Goal: Task Accomplishment & Management: Complete application form

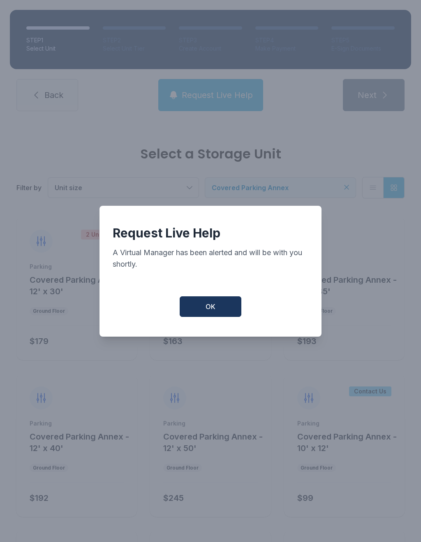
scroll to position [335, 0]
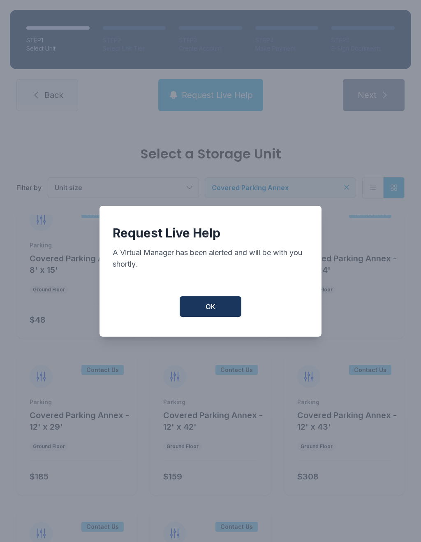
click at [222, 312] on button "OK" at bounding box center [211, 306] width 62 height 21
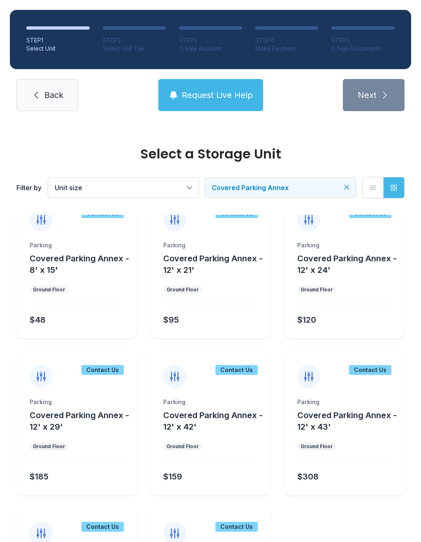
click at [47, 97] on span "Back" at bounding box center [53, 95] width 19 height 12
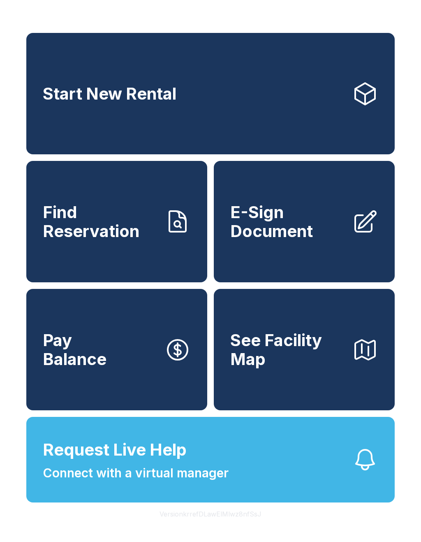
click at [123, 225] on span "Find Reservation" at bounding box center [100, 221] width 115 height 37
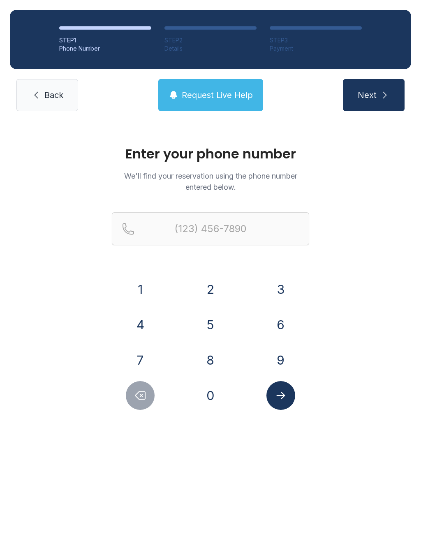
click at [141, 326] on button "4" at bounding box center [140, 324] width 29 height 29
click at [221, 396] on button "0" at bounding box center [210, 395] width 29 height 29
click at [148, 324] on button "4" at bounding box center [140, 324] width 29 height 29
click at [145, 368] on button "7" at bounding box center [140, 359] width 29 height 29
click at [214, 370] on button "8" at bounding box center [210, 359] width 29 height 29
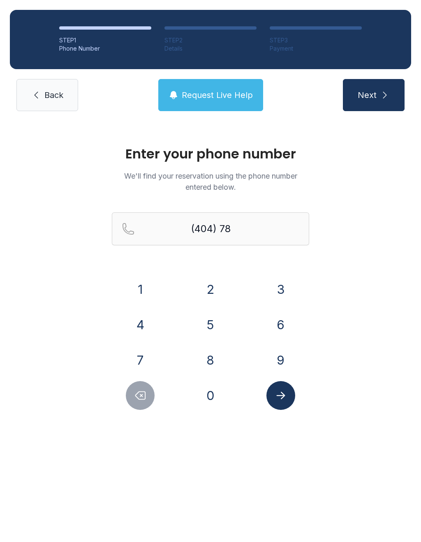
click at [273, 301] on button "3" at bounding box center [280, 289] width 29 height 29
click at [283, 315] on button "6" at bounding box center [280, 324] width 29 height 29
click at [207, 363] on button "8" at bounding box center [210, 359] width 29 height 29
click at [151, 360] on button "7" at bounding box center [140, 359] width 29 height 29
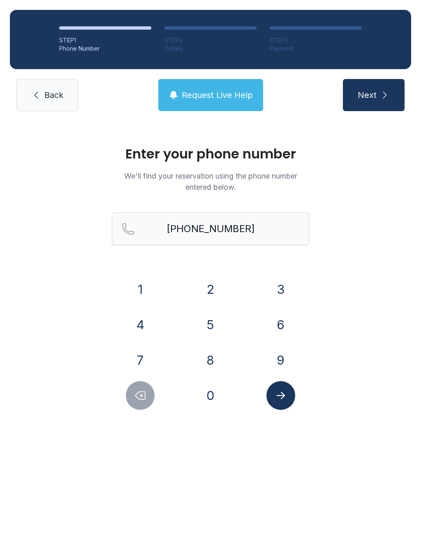
click at [381, 99] on icon "submit" at bounding box center [385, 95] width 10 height 10
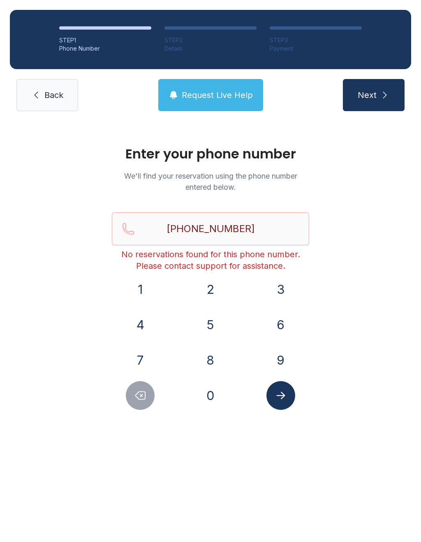
click at [277, 387] on button "Submit lookup form" at bounding box center [280, 395] width 29 height 29
click at [285, 398] on icon "Submit lookup form" at bounding box center [281, 395] width 12 height 12
click at [146, 387] on button "Delete number" at bounding box center [140, 395] width 29 height 29
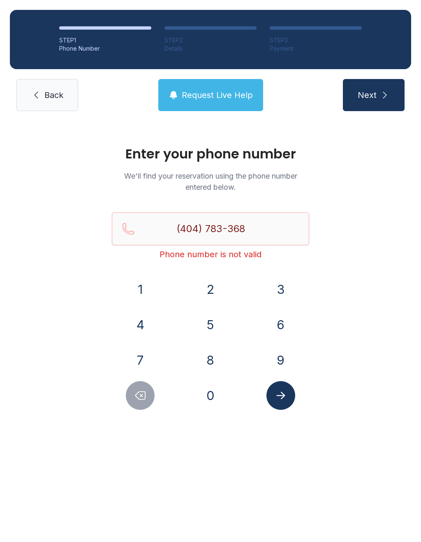
click at [141, 382] on button "Delete number" at bounding box center [140, 395] width 29 height 29
click at [140, 385] on button "Delete number" at bounding box center [140, 395] width 29 height 29
click at [140, 384] on button "Delete number" at bounding box center [140, 395] width 29 height 29
click at [144, 378] on div "1 2 3 4 5 6 7 8 9 0" at bounding box center [210, 342] width 197 height 135
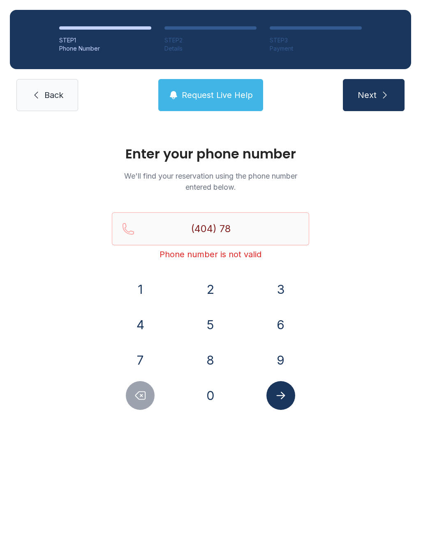
click at [139, 381] on button "Delete number" at bounding box center [140, 395] width 29 height 29
click at [141, 374] on button "7" at bounding box center [140, 359] width 29 height 29
click at [145, 377] on div "1 2 3 4 5 6 7 8 9 0" at bounding box center [210, 342] width 197 height 135
click at [147, 378] on div "1 2 3 4 5 6 7 8 9 0" at bounding box center [210, 342] width 197 height 135
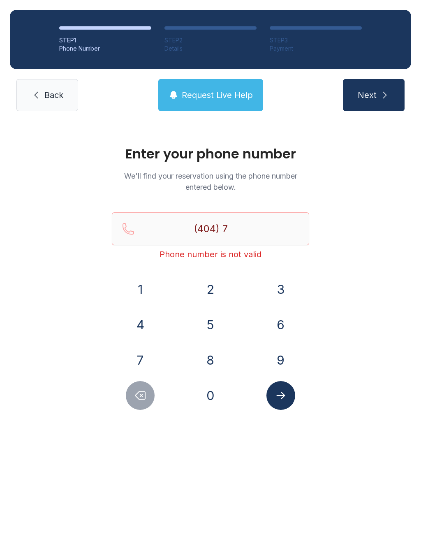
click at [139, 373] on button "7" at bounding box center [140, 359] width 29 height 29
click at [143, 377] on div "1 2 3 4 5 6 7 8 9 0" at bounding box center [210, 342] width 197 height 135
click at [141, 400] on icon "Delete number" at bounding box center [140, 395] width 12 height 12
click at [142, 394] on icon "Delete number" at bounding box center [140, 395] width 12 height 12
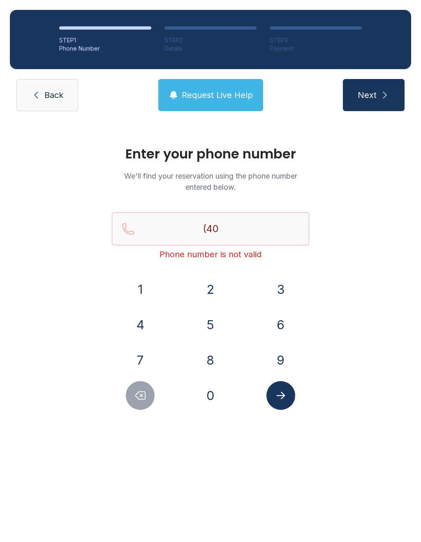
click at [141, 393] on icon "Delete number" at bounding box center [140, 395] width 12 height 12
type input "(4"
click at [142, 398] on icon "Delete number" at bounding box center [140, 395] width 12 height 12
click at [141, 398] on icon "Delete number" at bounding box center [140, 395] width 12 height 12
click at [135, 401] on button "Delete number" at bounding box center [140, 395] width 29 height 29
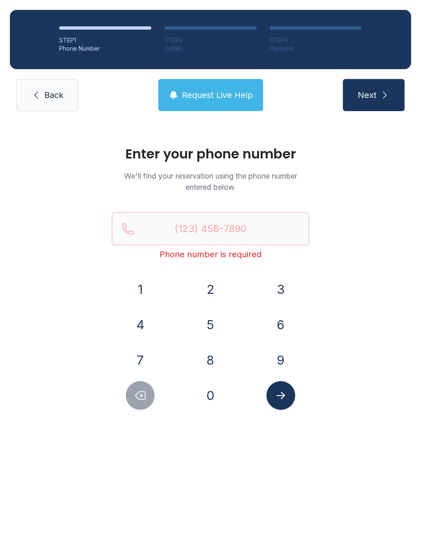
click at [142, 328] on button "4" at bounding box center [140, 324] width 29 height 29
click at [206, 396] on button "0" at bounding box center [210, 395] width 29 height 29
click at [137, 323] on button "4" at bounding box center [140, 324] width 29 height 29
click at [141, 359] on button "7" at bounding box center [140, 359] width 29 height 29
click at [215, 360] on button "8" at bounding box center [210, 359] width 29 height 29
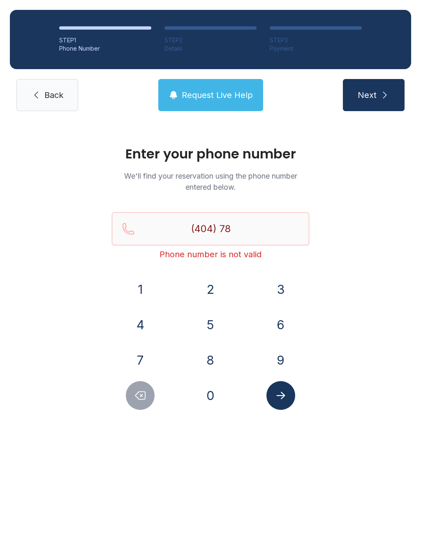
click at [275, 293] on button "3" at bounding box center [280, 289] width 29 height 29
click at [280, 289] on button "3" at bounding box center [280, 289] width 29 height 29
click at [281, 322] on button "6" at bounding box center [280, 324] width 29 height 29
click at [210, 359] on button "8" at bounding box center [210, 359] width 29 height 29
click at [153, 361] on button "7" at bounding box center [140, 359] width 29 height 29
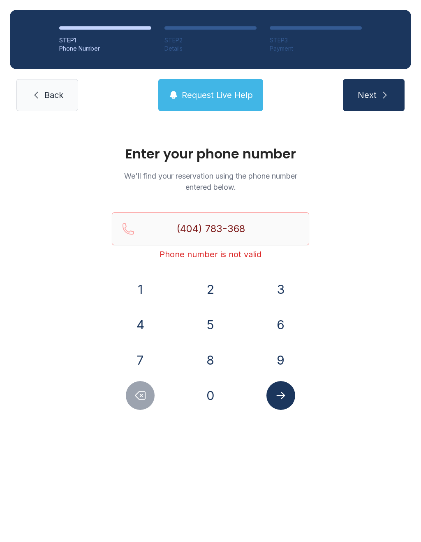
type input "[PHONE_NUMBER]"
click at [282, 397] on icon "Submit lookup form" at bounding box center [280, 394] width 9 height 7
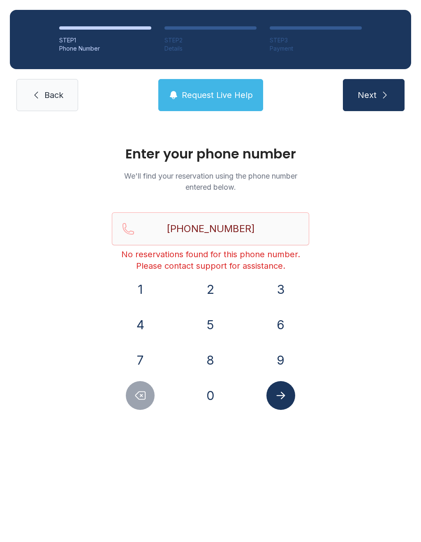
click at [46, 90] on span "Back" at bounding box center [53, 95] width 19 height 12
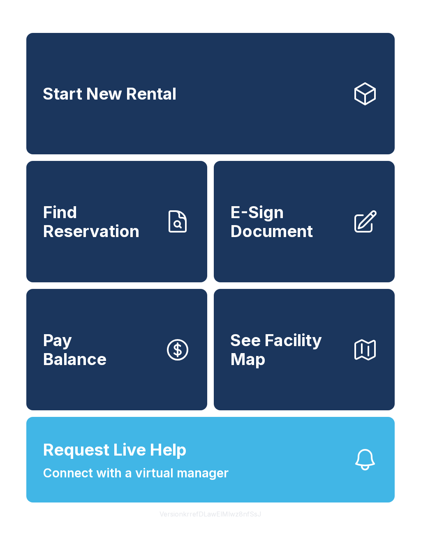
click at [102, 210] on link "Find Reservation" at bounding box center [116, 221] width 181 height 121
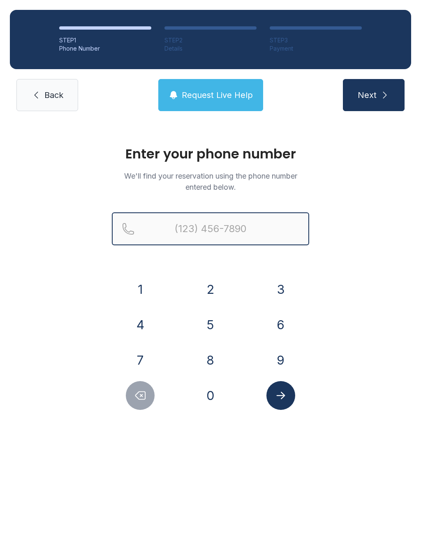
click at [185, 235] on input "Reservation phone number" at bounding box center [210, 228] width 197 height 33
type input "[PHONE_NUMBER]"
click at [373, 95] on button "Next" at bounding box center [374, 95] width 62 height 32
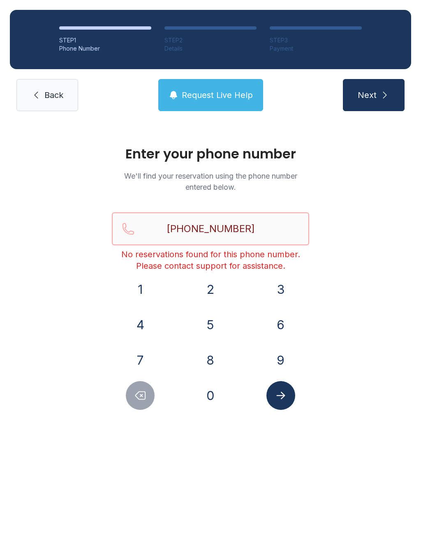
click at [373, 95] on button "Next" at bounding box center [374, 95] width 62 height 32
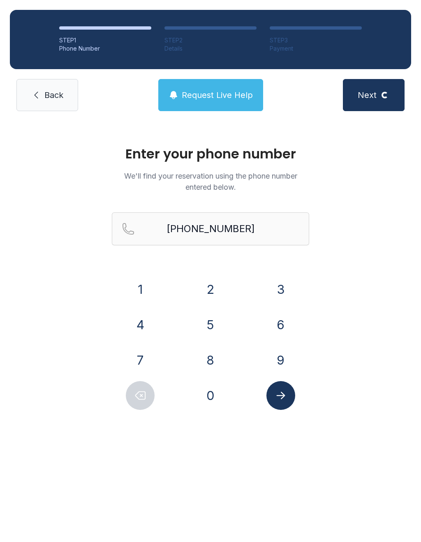
click at [349, 327] on div "Enter your phone number We'll find your reservation using the phone number ente…" at bounding box center [210, 282] width 421 height 322
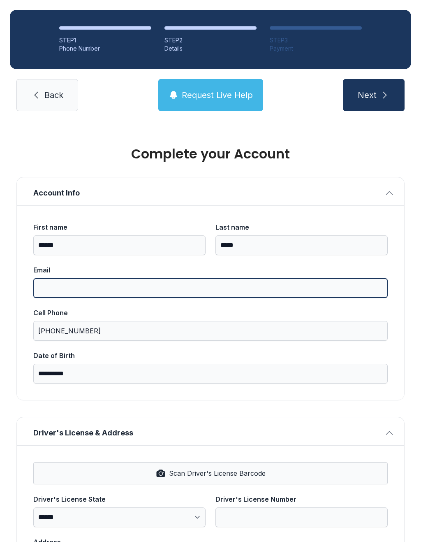
click at [292, 286] on input "Email" at bounding box center [210, 288] width 354 height 20
click at [135, 285] on input "*******" at bounding box center [210, 288] width 354 height 20
click at [100, 290] on input "*******" at bounding box center [210, 288] width 354 height 20
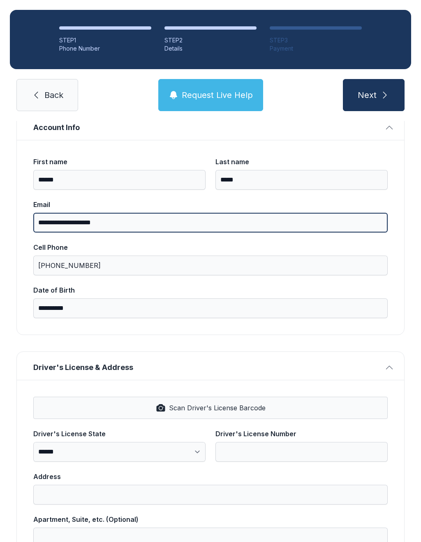
scroll to position [80, 0]
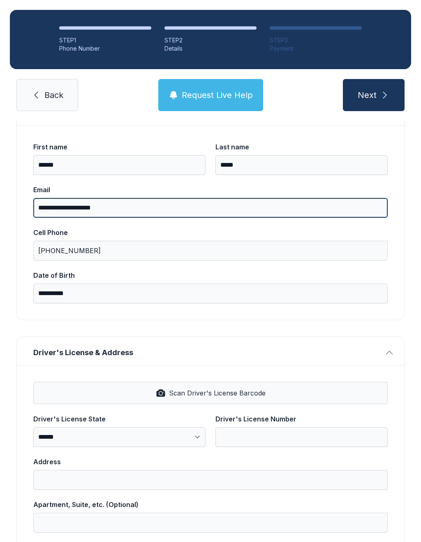
type input "**********"
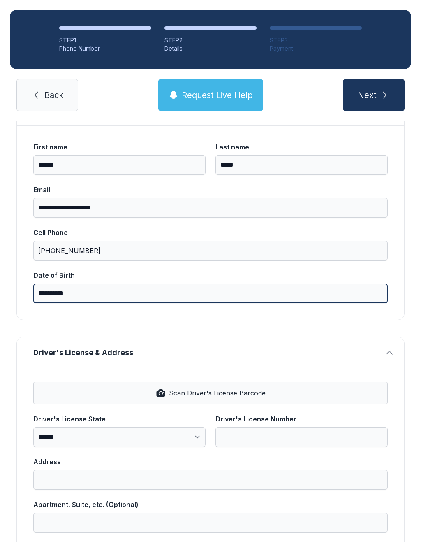
click at [116, 294] on input "**********" at bounding box center [210, 293] width 354 height 20
type input "*"
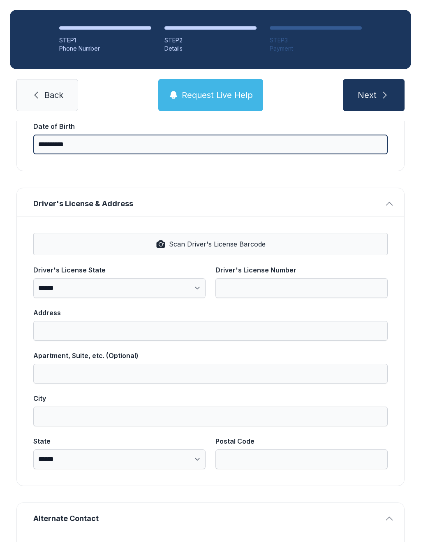
scroll to position [234, 0]
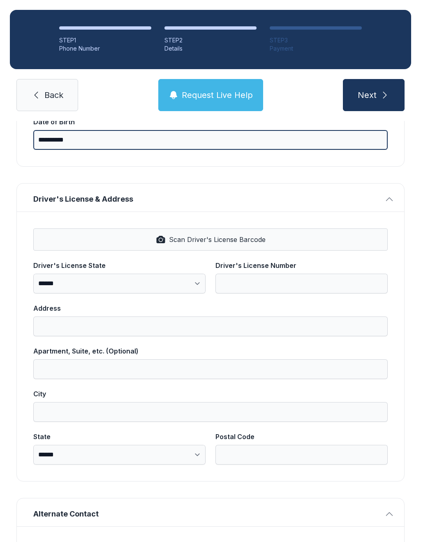
type input "**********"
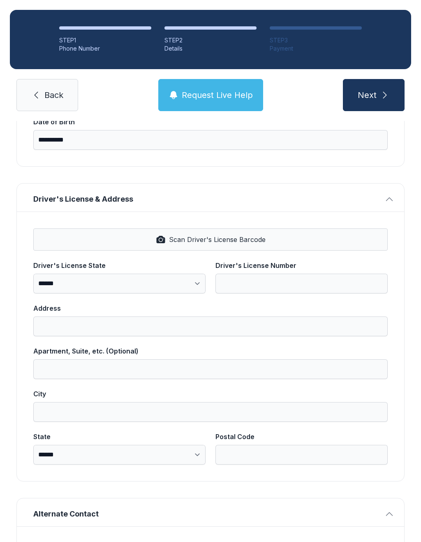
click at [173, 238] on span "Scan Driver's License Barcode" at bounding box center [217, 239] width 97 height 10
click at [107, 282] on select "**********" at bounding box center [119, 283] width 172 height 20
select select "**"
click at [266, 281] on input "Driver's License Number" at bounding box center [301, 283] width 172 height 20
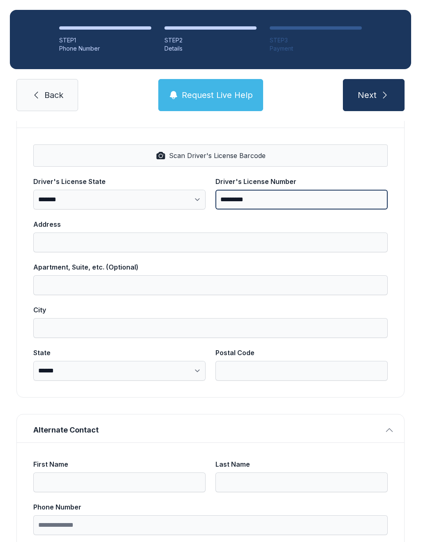
scroll to position [318, 0]
type input "*********"
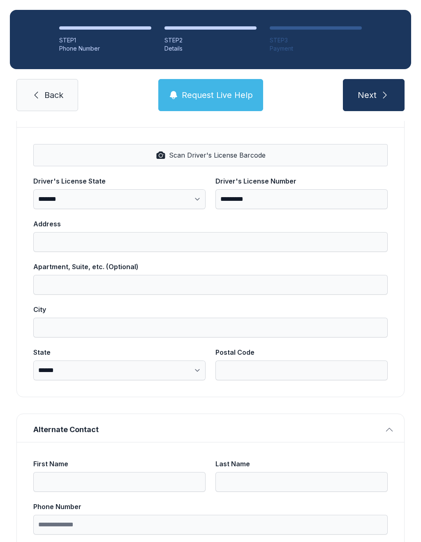
click at [120, 243] on input "Address" at bounding box center [210, 242] width 354 height 20
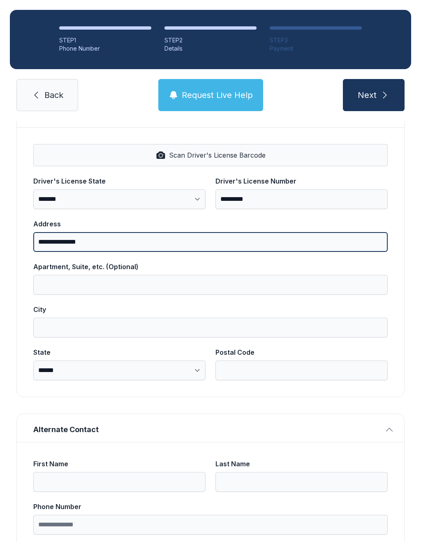
type input "**********"
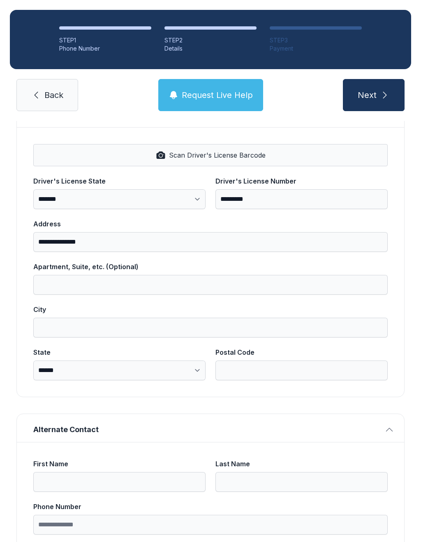
click at [86, 328] on input "City" at bounding box center [210, 327] width 354 height 20
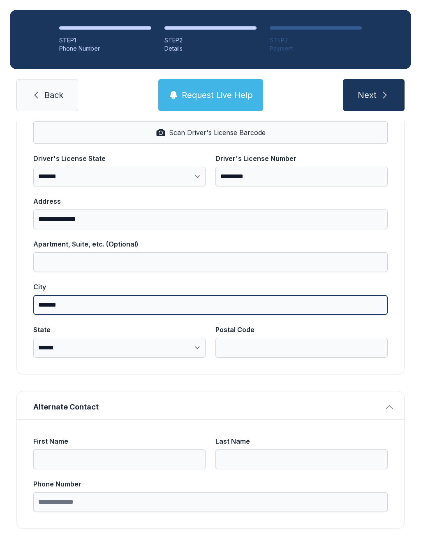
scroll to position [340, 0]
type input "*******"
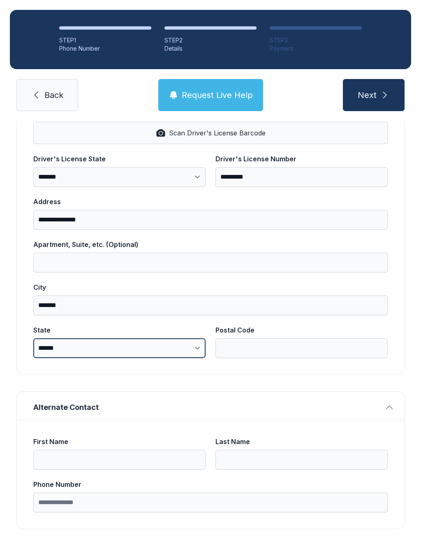
click at [129, 343] on select "**********" at bounding box center [119, 348] width 172 height 20
select select "**"
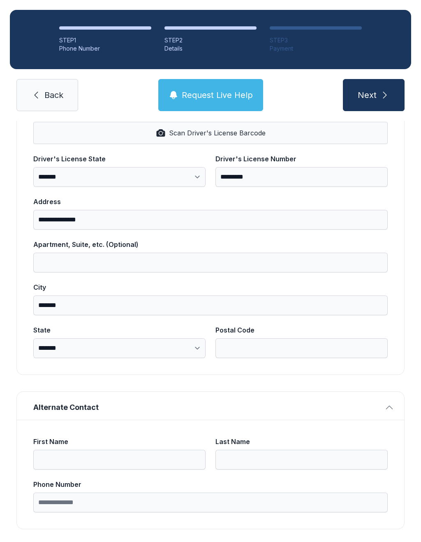
click at [254, 348] on input "Postal Code" at bounding box center [301, 348] width 172 height 20
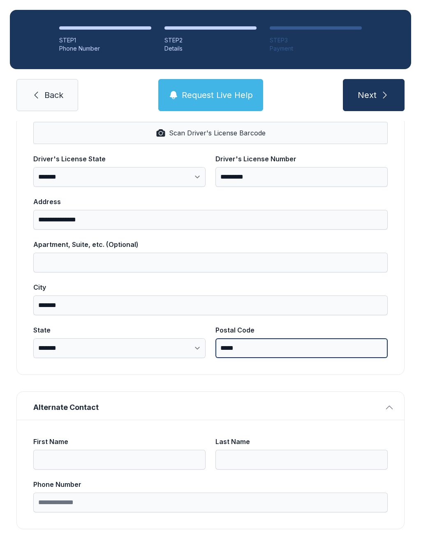
type input "*****"
click at [373, 95] on button "Next" at bounding box center [374, 95] width 62 height 32
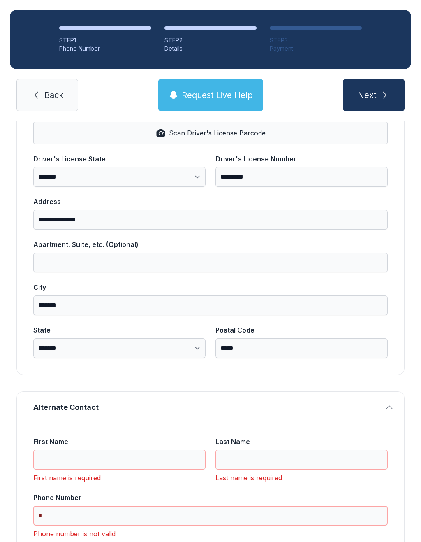
type input "*"
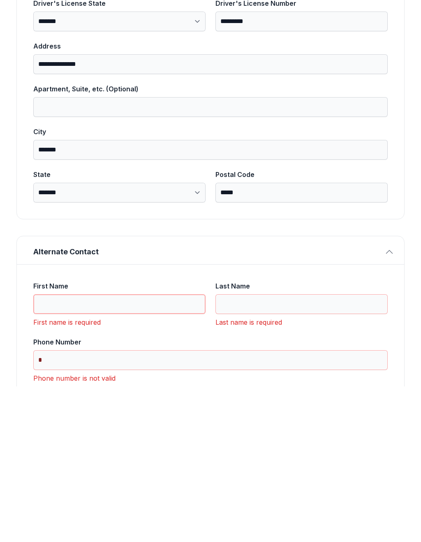
click at [136, 449] on input "First Name" at bounding box center [119, 459] width 172 height 20
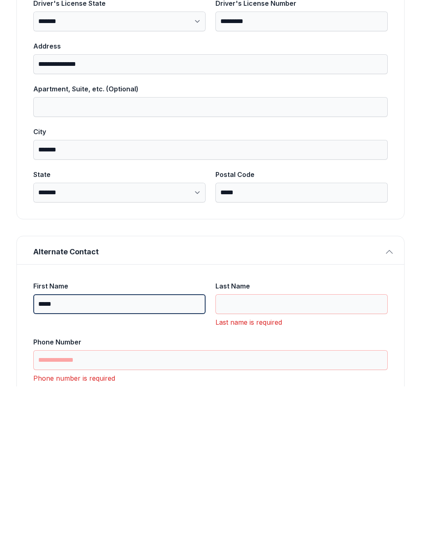
type input "*****"
click at [257, 449] on input "Last Name" at bounding box center [301, 459] width 172 height 20
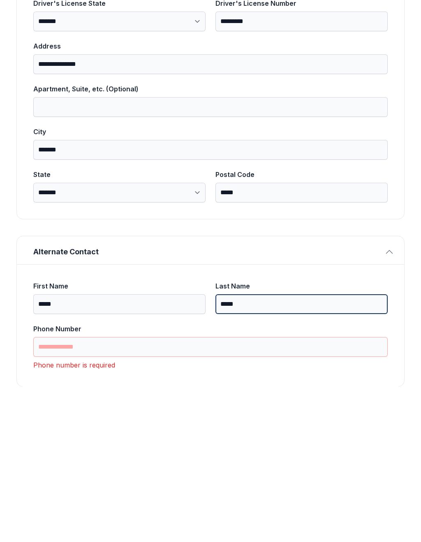
type input "*****"
click at [153, 492] on input "Phone Number" at bounding box center [210, 502] width 354 height 20
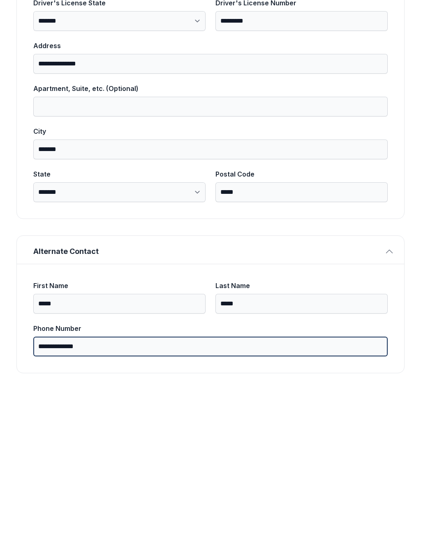
scroll to position [340, 0]
type input "**********"
click at [373, 79] on button "Next" at bounding box center [374, 95] width 62 height 32
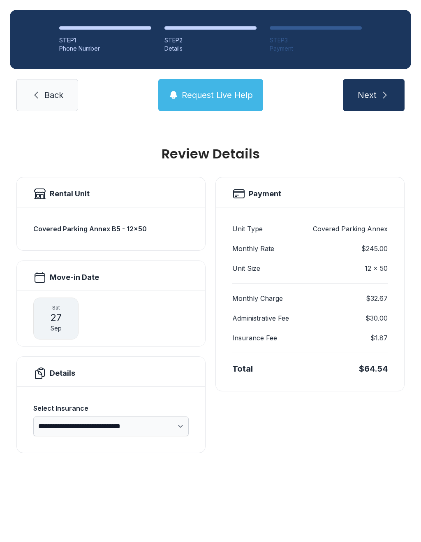
click at [57, 311] on span "27" at bounding box center [56, 317] width 12 height 13
click at [61, 311] on span "27" at bounding box center [56, 317] width 12 height 13
click at [62, 303] on div "[DATE]" at bounding box center [55, 318] width 45 height 42
click at [64, 298] on div "[DATE]" at bounding box center [55, 318] width 45 height 42
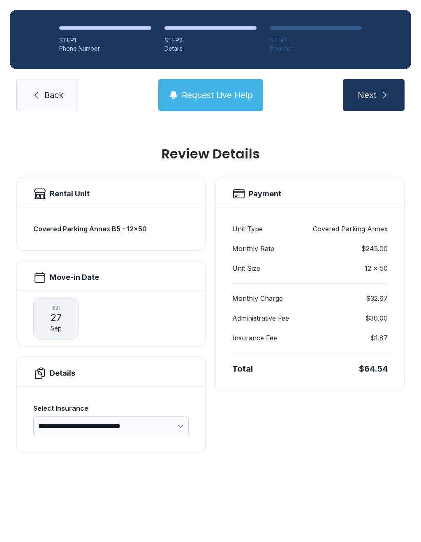
click at [53, 89] on span "Back" at bounding box center [53, 95] width 19 height 12
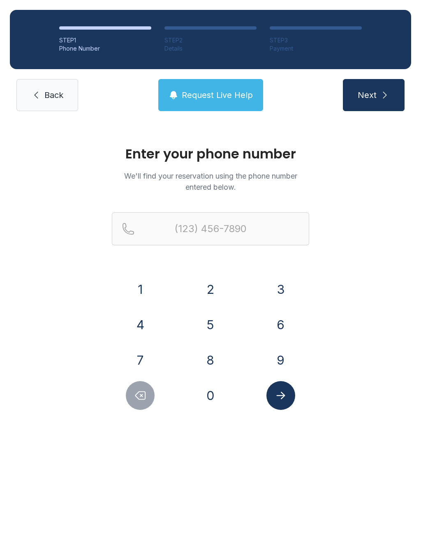
click at [139, 324] on button "4" at bounding box center [140, 324] width 29 height 29
click at [208, 387] on button "0" at bounding box center [210, 395] width 29 height 29
click at [136, 319] on button "4" at bounding box center [140, 324] width 29 height 29
click at [144, 363] on button "7" at bounding box center [140, 359] width 29 height 29
click at [211, 356] on button "8" at bounding box center [210, 359] width 29 height 29
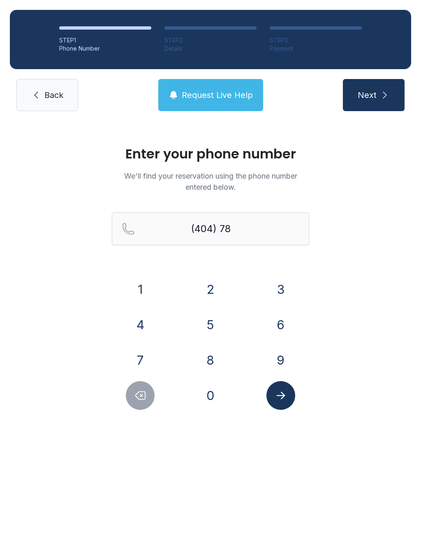
click at [280, 290] on button "3" at bounding box center [280, 289] width 29 height 29
click at [282, 323] on button "6" at bounding box center [280, 324] width 29 height 29
click at [210, 361] on button "8" at bounding box center [210, 359] width 29 height 29
click at [145, 368] on button "7" at bounding box center [140, 359] width 29 height 29
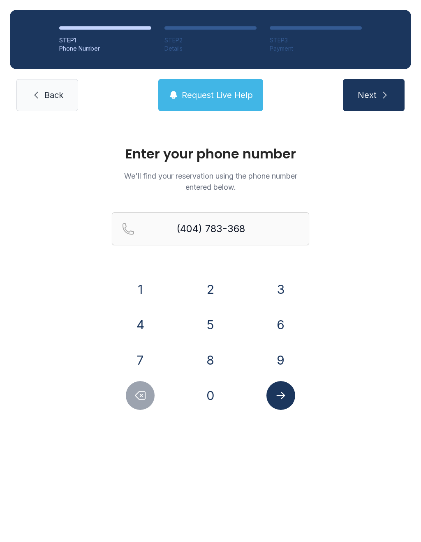
type input "[PHONE_NUMBER]"
click at [289, 401] on button "Submit lookup form" at bounding box center [280, 395] width 29 height 29
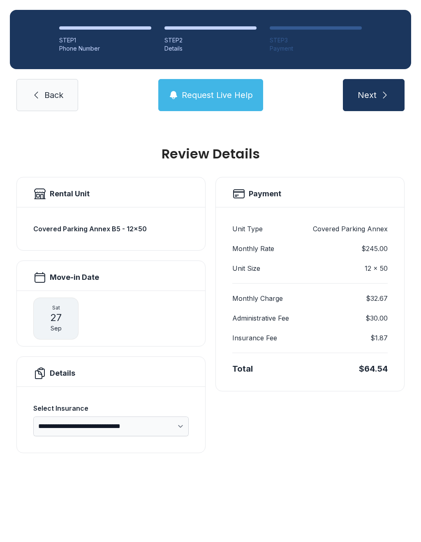
click at [62, 275] on h2 "Move-in Date" at bounding box center [74, 277] width 49 height 12
click at [67, 319] on div "[DATE]" at bounding box center [55, 318] width 45 height 42
click at [69, 312] on div "[DATE]" at bounding box center [55, 318] width 45 height 42
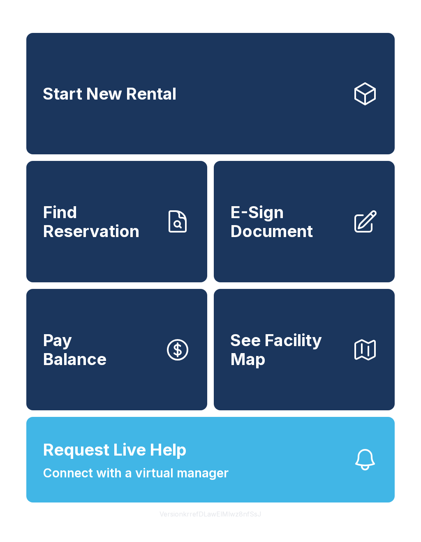
click at [268, 227] on span "E-Sign Document" at bounding box center [287, 221] width 115 height 37
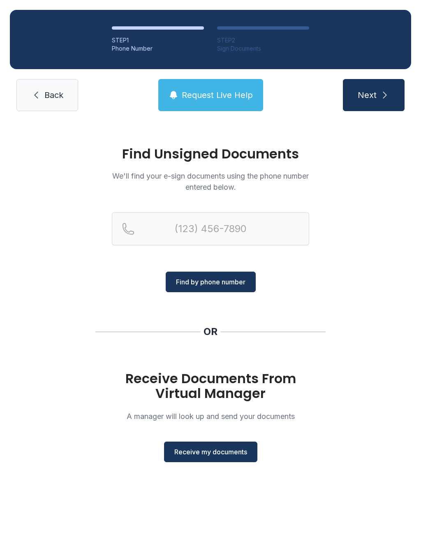
click at [213, 452] on span "Receive my documents" at bounding box center [210, 452] width 73 height 10
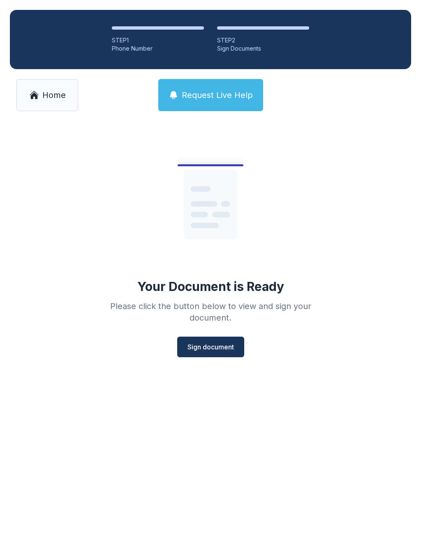
click at [211, 342] on span "Sign document" at bounding box center [210, 347] width 46 height 10
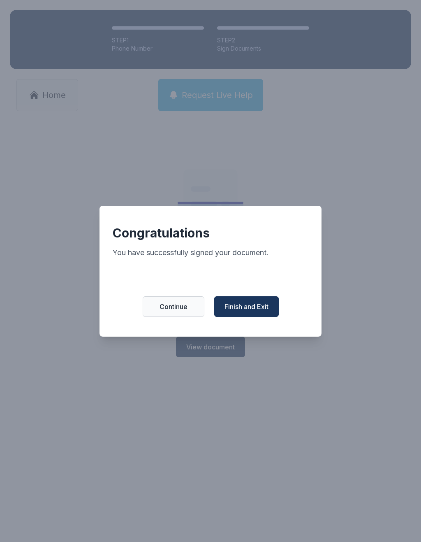
click at [254, 311] on span "Finish and Exit" at bounding box center [247, 306] width 44 height 10
